Goal: Obtain resource: Download file/media

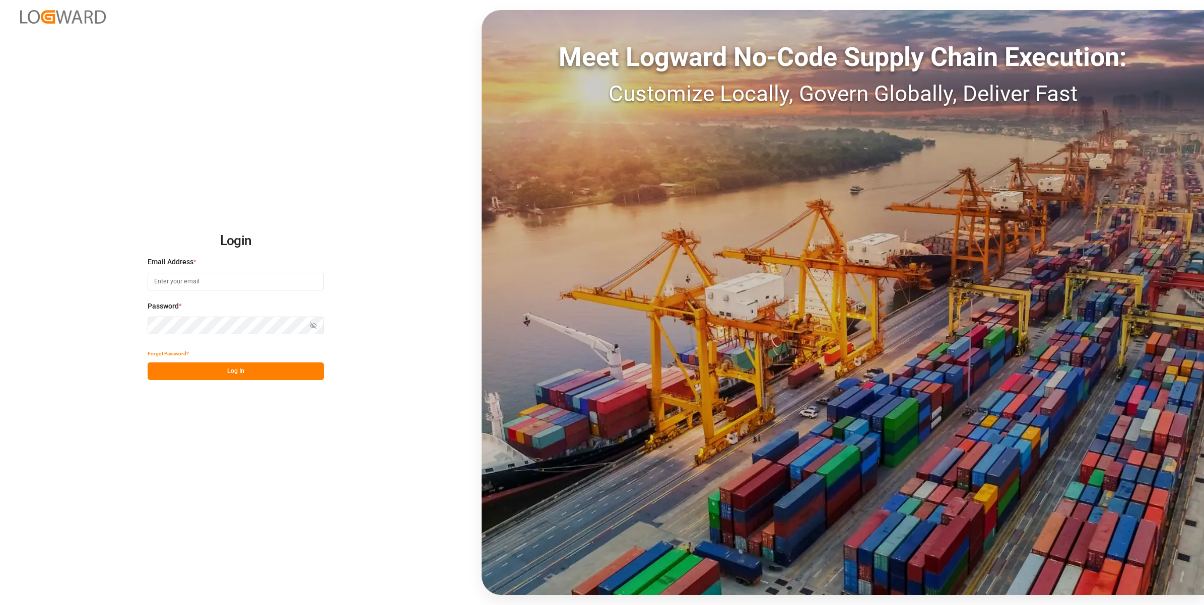
type input "[EMAIL_ADDRESS][DOMAIN_NAME]"
click at [254, 376] on button "Log In" at bounding box center [236, 372] width 176 height 18
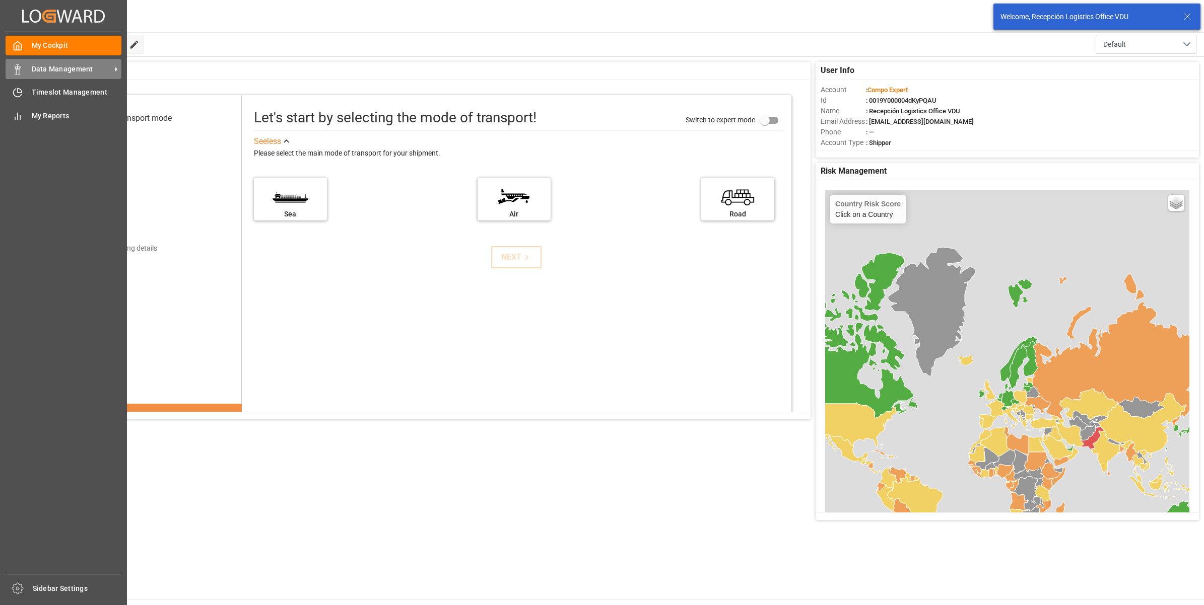
click at [22, 73] on icon at bounding box center [18, 69] width 10 height 10
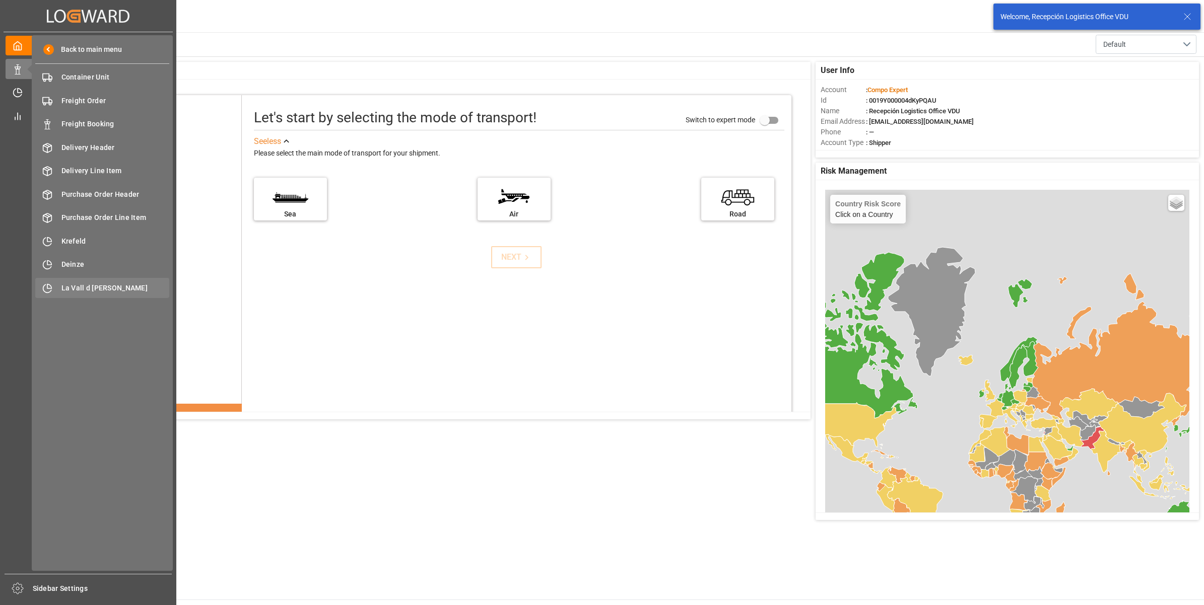
click at [86, 283] on span "La Vall d [PERSON_NAME]" at bounding box center [115, 288] width 108 height 11
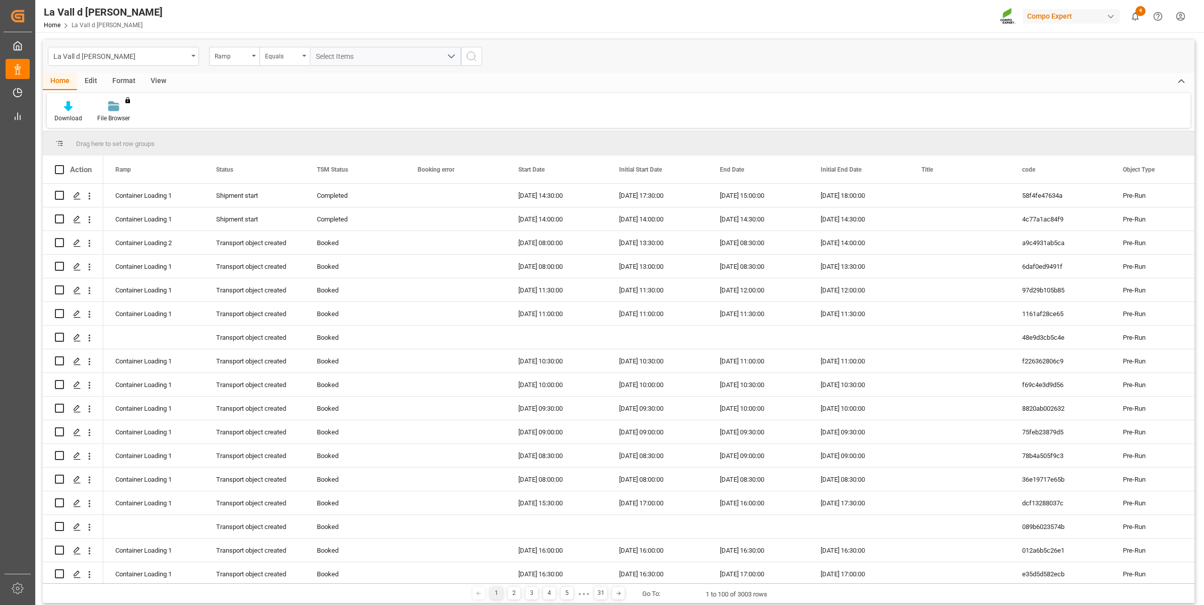
click at [147, 82] on div "View" at bounding box center [158, 81] width 31 height 17
click at [96, 101] on div at bounding box center [114, 106] width 50 height 11
click at [142, 144] on div "VDU Overview Carretileros" at bounding box center [141, 142] width 88 height 11
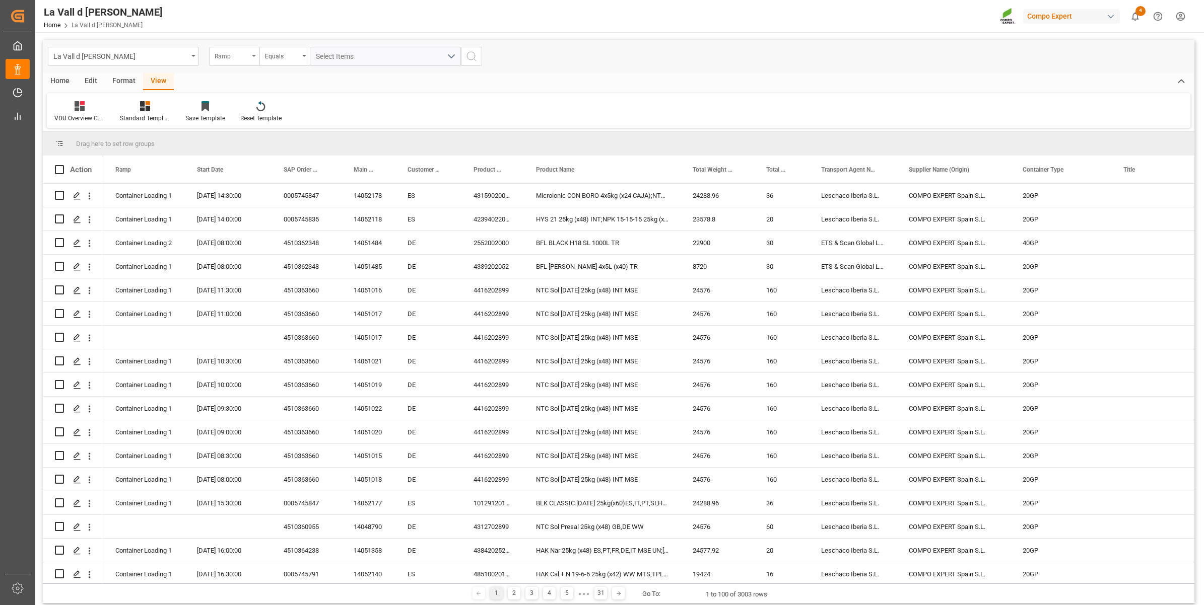
click at [243, 50] on div "Ramp" at bounding box center [232, 55] width 34 height 12
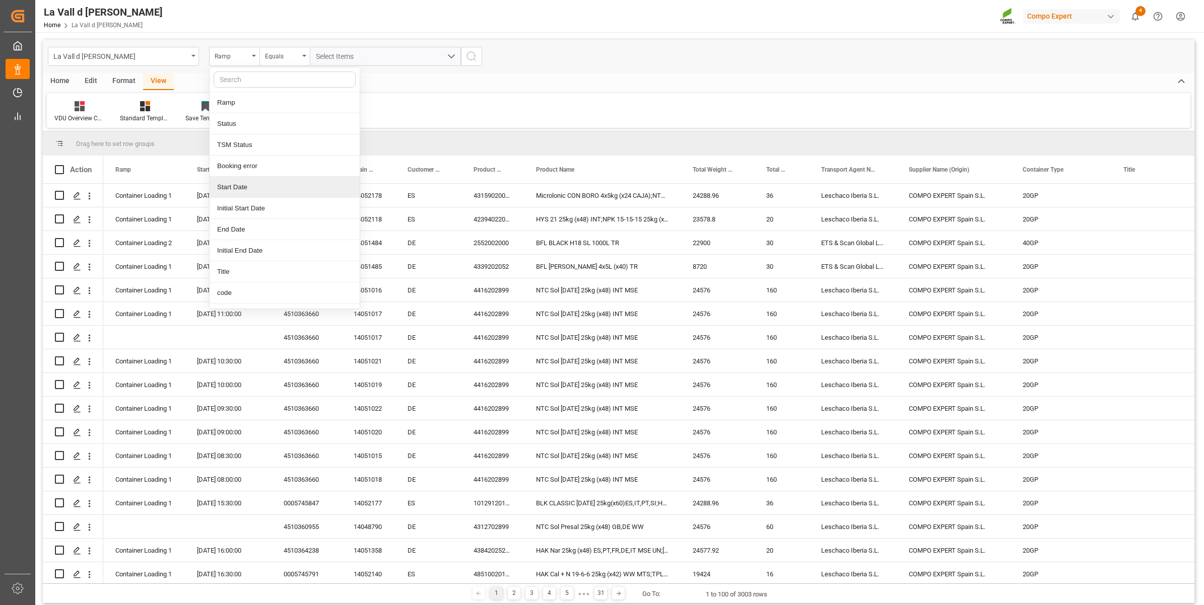
click at [279, 185] on div "Start Date" at bounding box center [285, 187] width 150 height 21
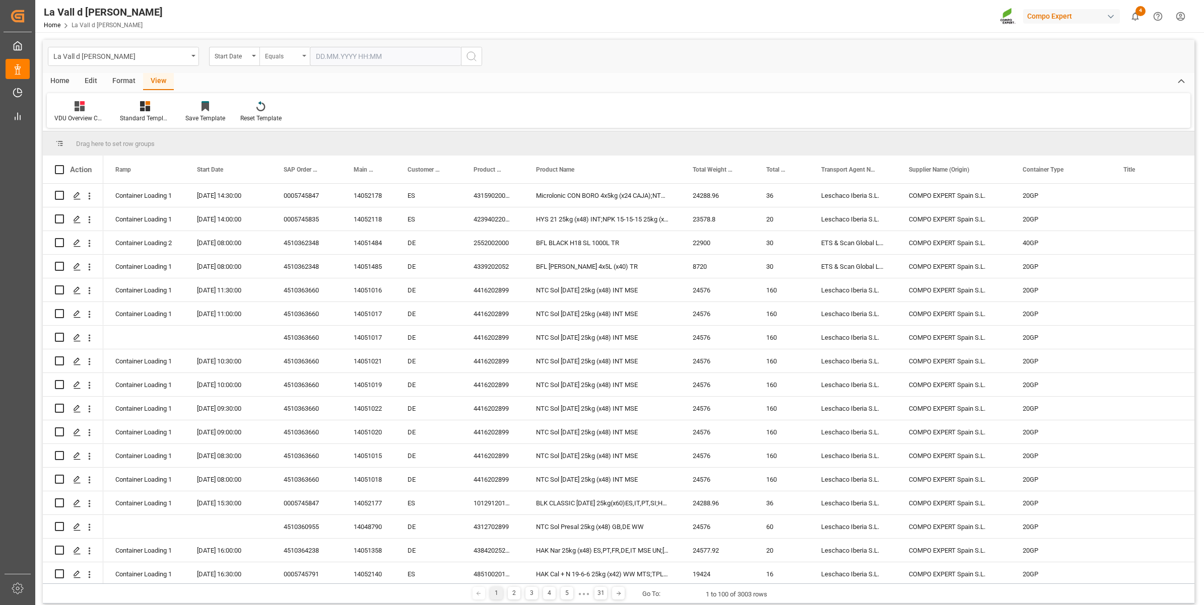
click at [296, 56] on div "Equals" at bounding box center [282, 55] width 34 height 12
click at [293, 192] on div "In range" at bounding box center [335, 187] width 150 height 21
click at [348, 51] on input "text" at bounding box center [348, 56] width 76 height 19
click at [386, 140] on div "11" at bounding box center [382, 137] width 13 height 12
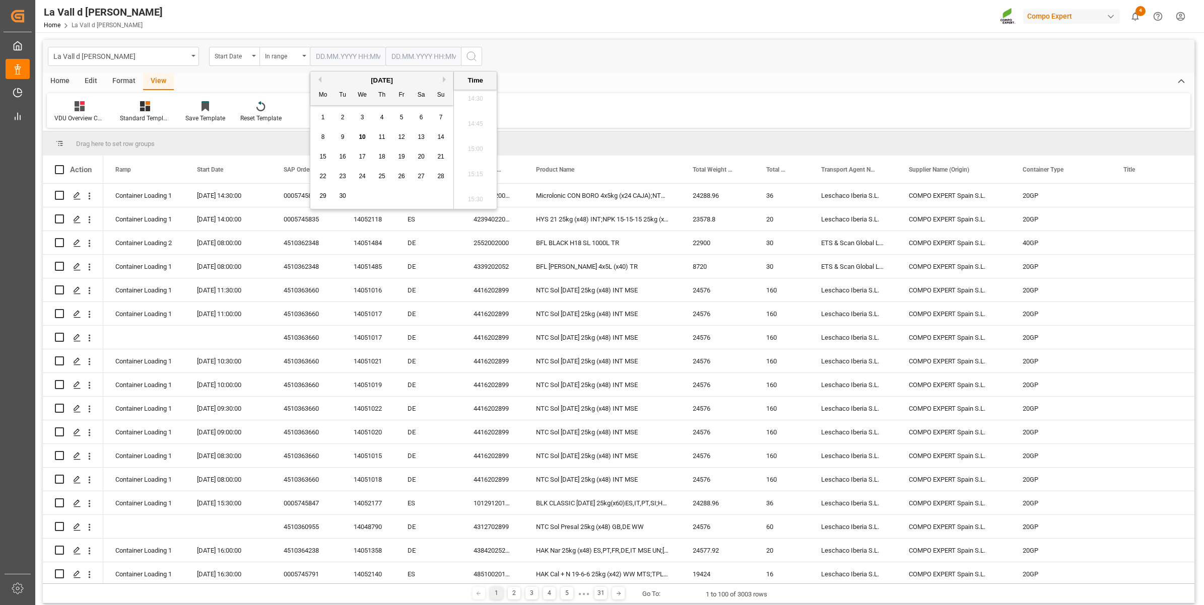
type input "[DATE] 00:00"
click at [416, 56] on input "text" at bounding box center [423, 56] width 76 height 19
click at [460, 137] on span "11" at bounding box center [457, 136] width 7 height 7
type input "[DATE] 00:00"
click at [470, 53] on icon "search button" at bounding box center [471, 56] width 12 height 12
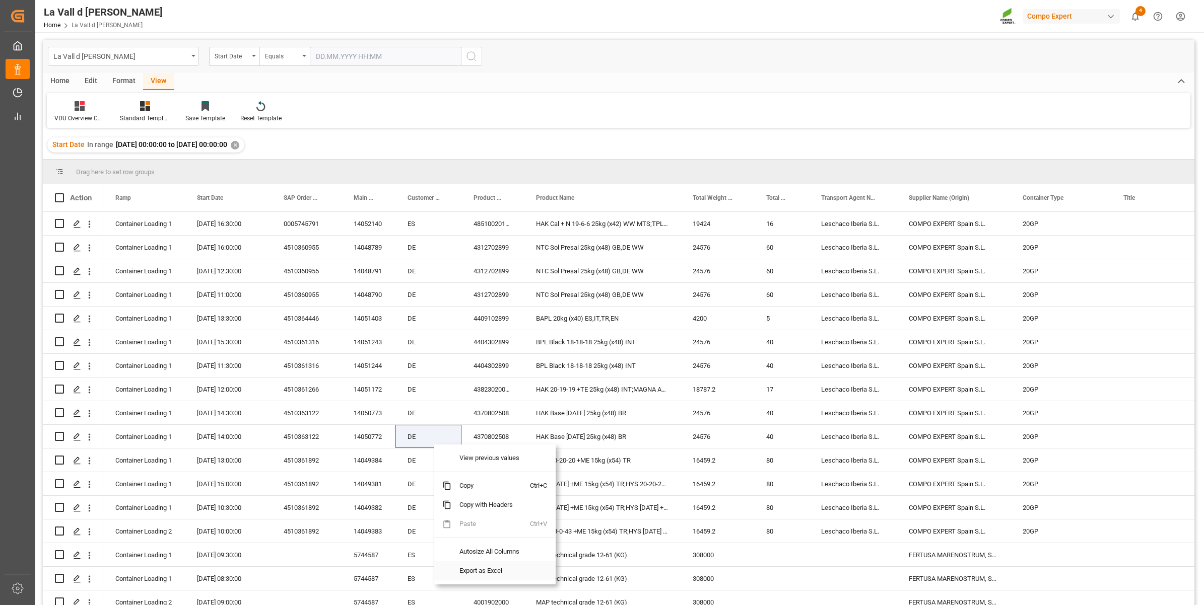
click at [472, 573] on span "Export as Excel" at bounding box center [490, 571] width 79 height 19
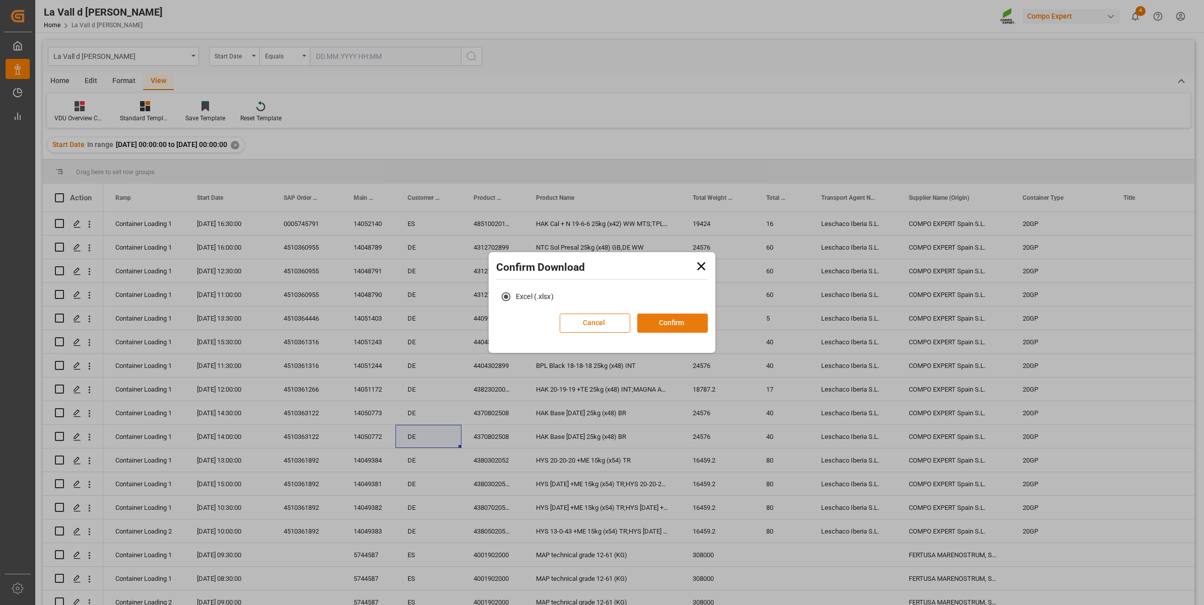
click at [679, 316] on button "Confirm" at bounding box center [672, 323] width 71 height 19
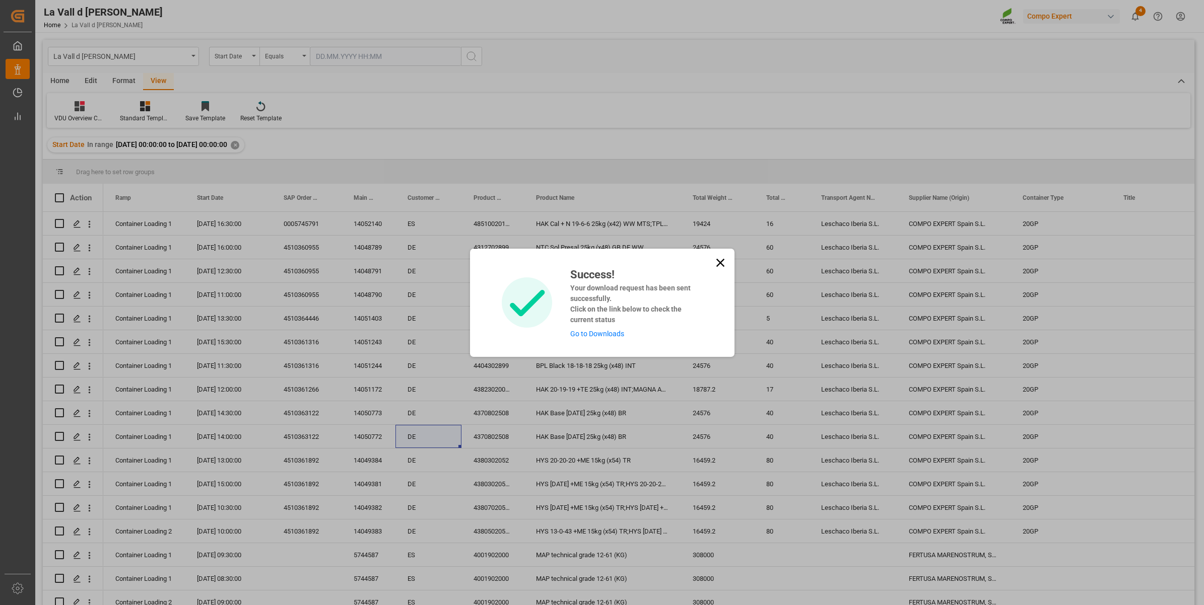
click at [596, 333] on link "Go to Downloads" at bounding box center [597, 334] width 54 height 8
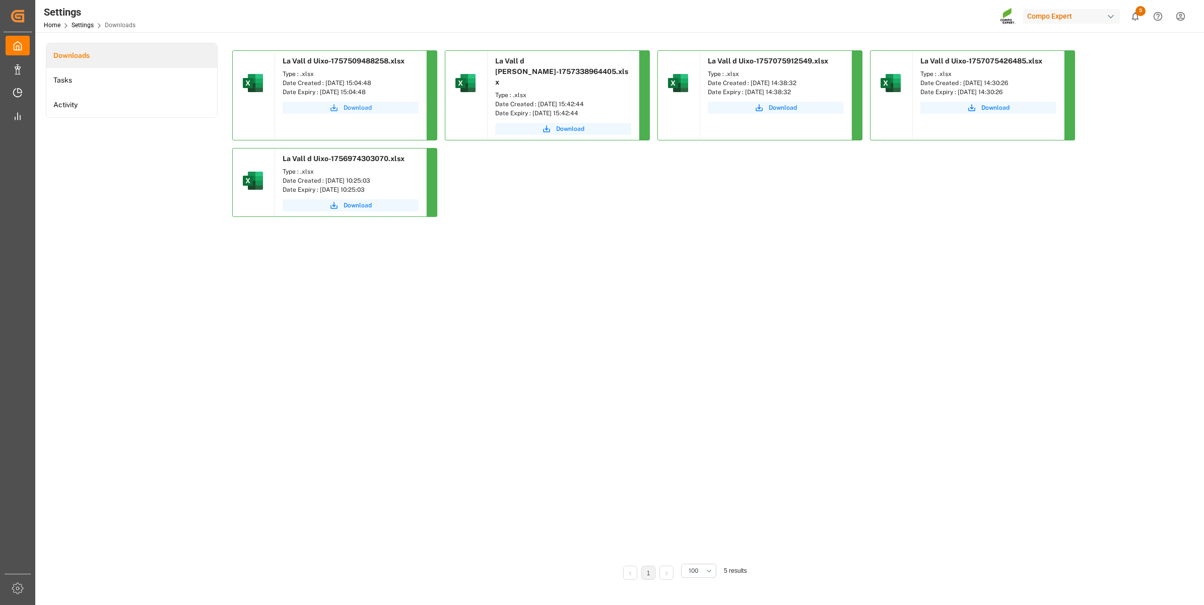
click at [332, 113] on button "Download" at bounding box center [351, 108] width 136 height 12
